Goal: Information Seeking & Learning: Get advice/opinions

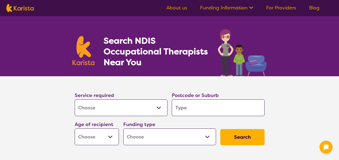
select select "[MEDICAL_DATA]"
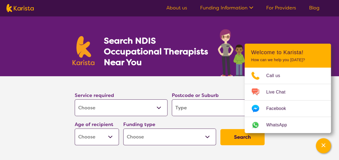
scroll to position [27, 0]
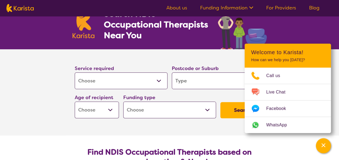
click at [209, 83] on input "search" at bounding box center [218, 81] width 93 height 17
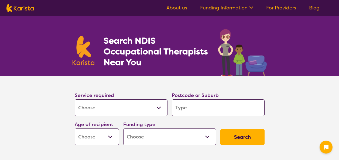
select select "[MEDICAL_DATA]"
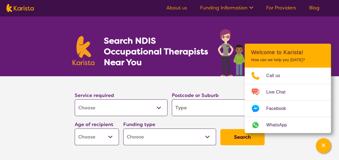
click at [204, 109] on input "search" at bounding box center [218, 107] width 93 height 17
type input "2"
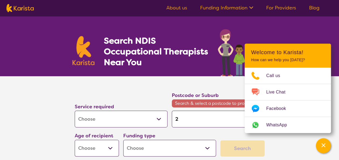
type input "21"
type input "216"
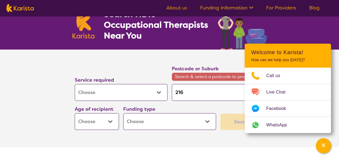
type input "2163"
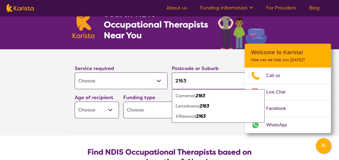
type input "2163"
click at [211, 98] on div "Carramar 2163" at bounding box center [217, 96] width 87 height 10
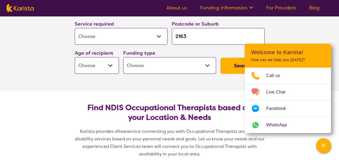
scroll to position [81, 0]
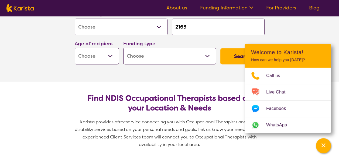
click at [167, 59] on select "Home Care Package (HCP) National Disability Insurance Scheme (NDIS) I don't know" at bounding box center [169, 56] width 93 height 17
select select "NDIS"
click at [123, 48] on select "Home Care Package (HCP) National Disability Insurance Scheme (NDIS) I don't know" at bounding box center [169, 56] width 93 height 17
select select "NDIS"
click at [228, 50] on button "Search" at bounding box center [242, 56] width 44 height 16
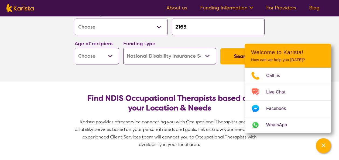
click at [108, 57] on select "Early Childhood - 0 to 9 Child - 10 to 11 Adolescent - 12 to 17 Adult - 18 to 6…" at bounding box center [97, 56] width 44 height 17
select select "AD"
click at [75, 48] on select "Early Childhood - 0 to 9 Child - 10 to 11 Adolescent - 12 to 17 Adult - 18 to 6…" at bounding box center [97, 56] width 44 height 17
select select "AD"
click at [236, 53] on button "Search" at bounding box center [242, 56] width 44 height 16
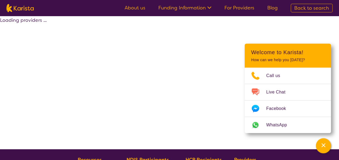
select select "by_score"
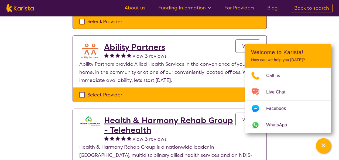
scroll to position [458, 0]
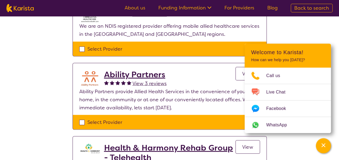
click at [140, 70] on h2 "Ability Partners" at bounding box center [135, 75] width 63 height 10
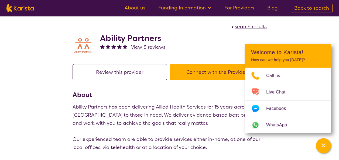
click at [210, 71] on button "Connect with the Provider" at bounding box center [217, 72] width 94 height 16
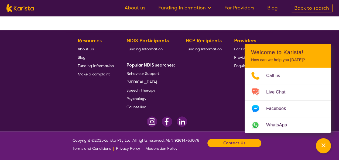
select select "by_score"
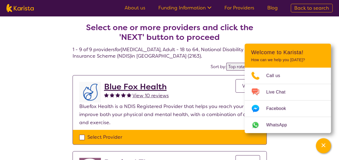
click at [138, 86] on h2 "Blue Fox Health" at bounding box center [136, 87] width 65 height 10
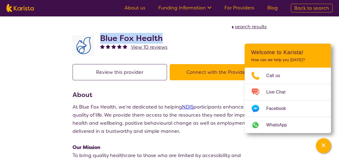
drag, startPoint x: 104, startPoint y: 37, endPoint x: 162, endPoint y: 35, distance: 57.7
click at [162, 35] on h2 "Blue Fox Health" at bounding box center [133, 38] width 67 height 10
copy h2 "Blue Fox Health"
